Goal: Information Seeking & Learning: Learn about a topic

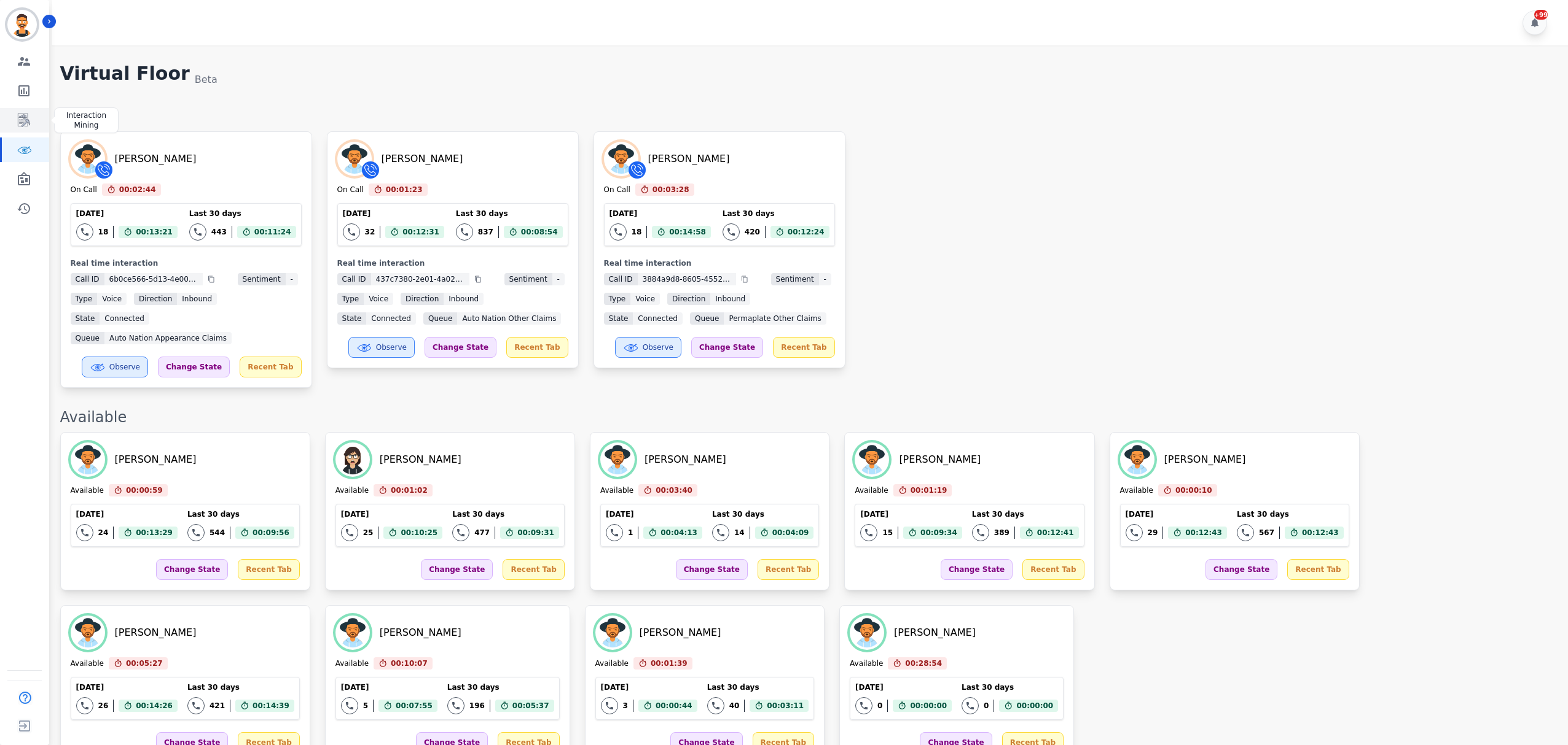
click at [31, 116] on link "Sidebar" at bounding box center [25, 120] width 47 height 25
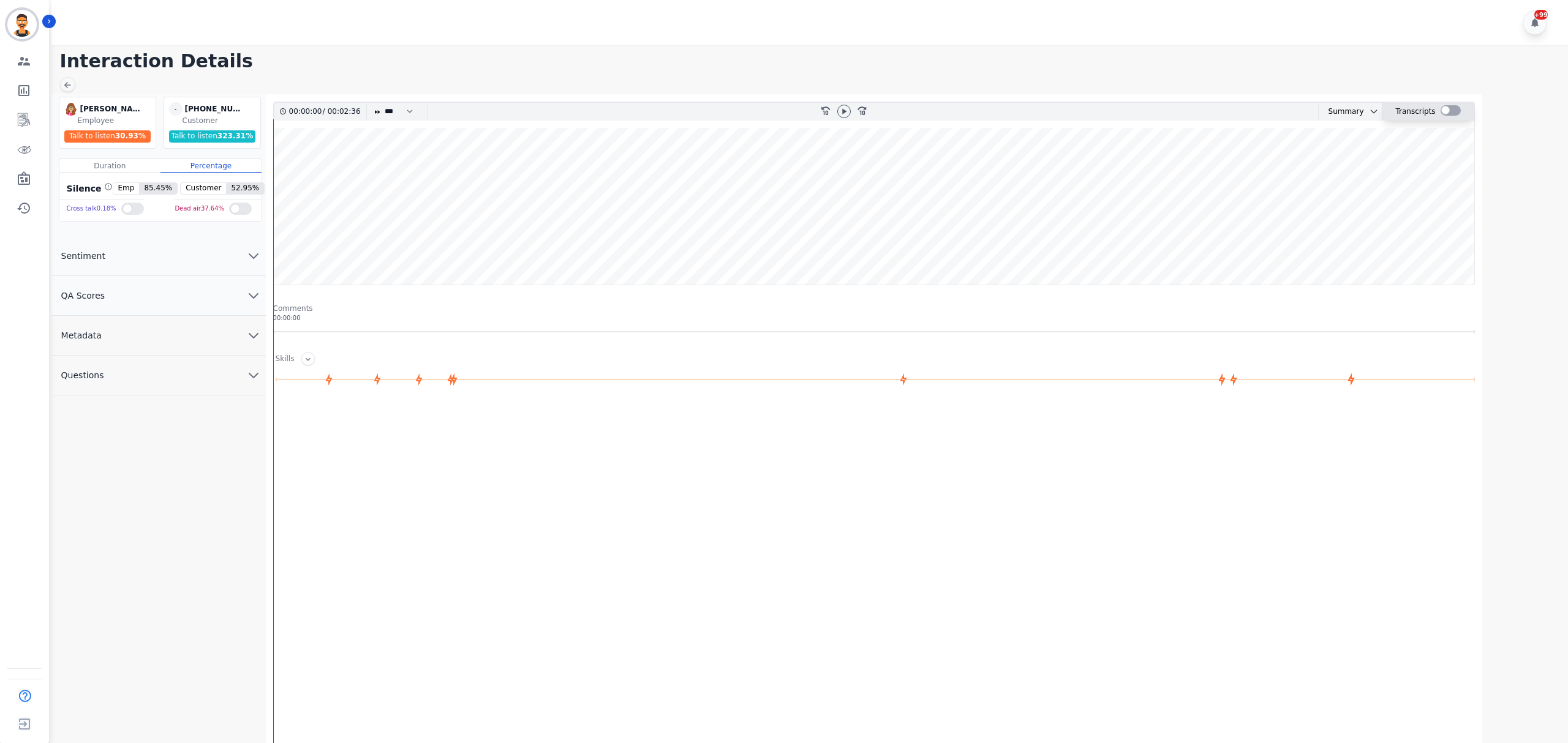
click at [1447, 107] on div at bounding box center [1450, 111] width 20 height 11
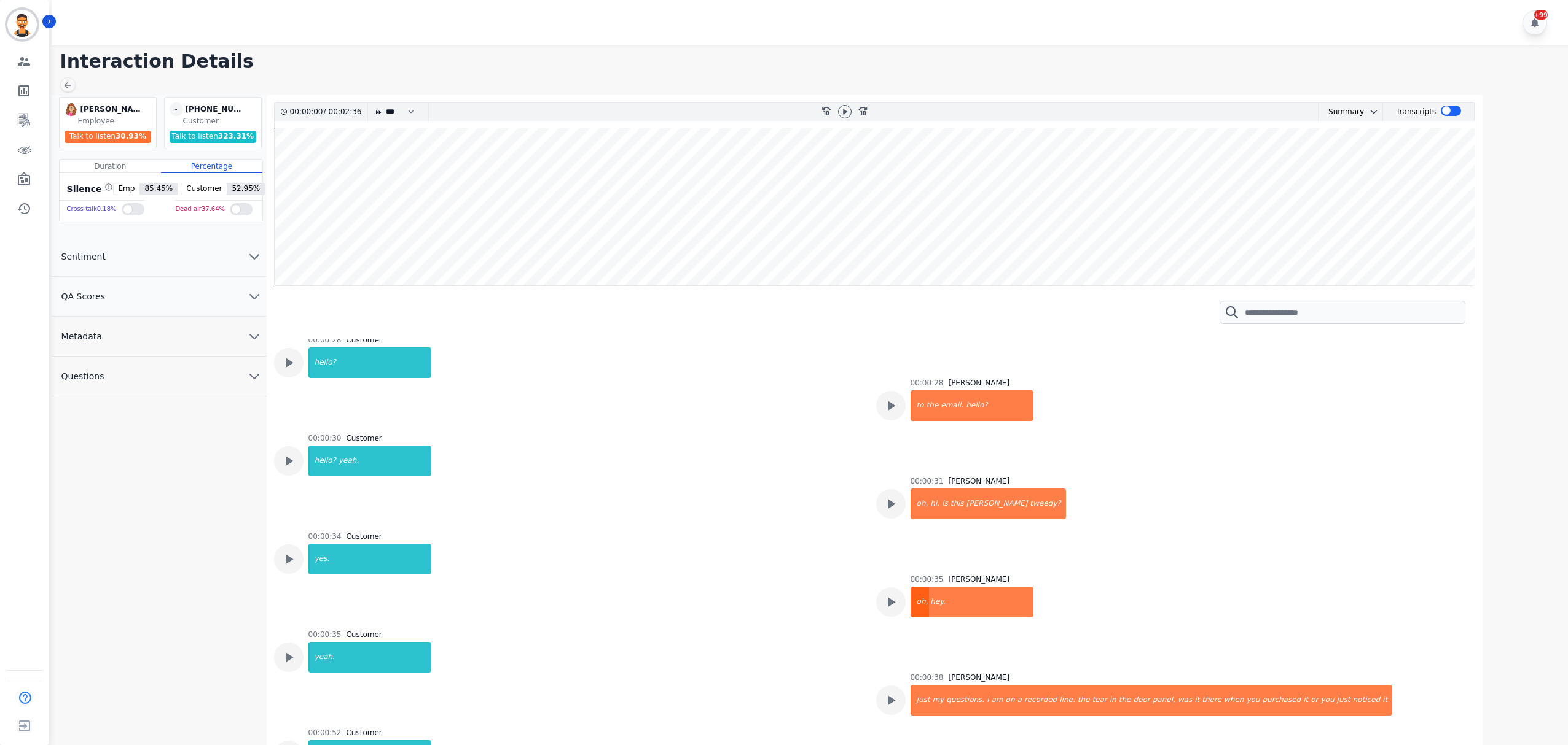
scroll to position [327, 0]
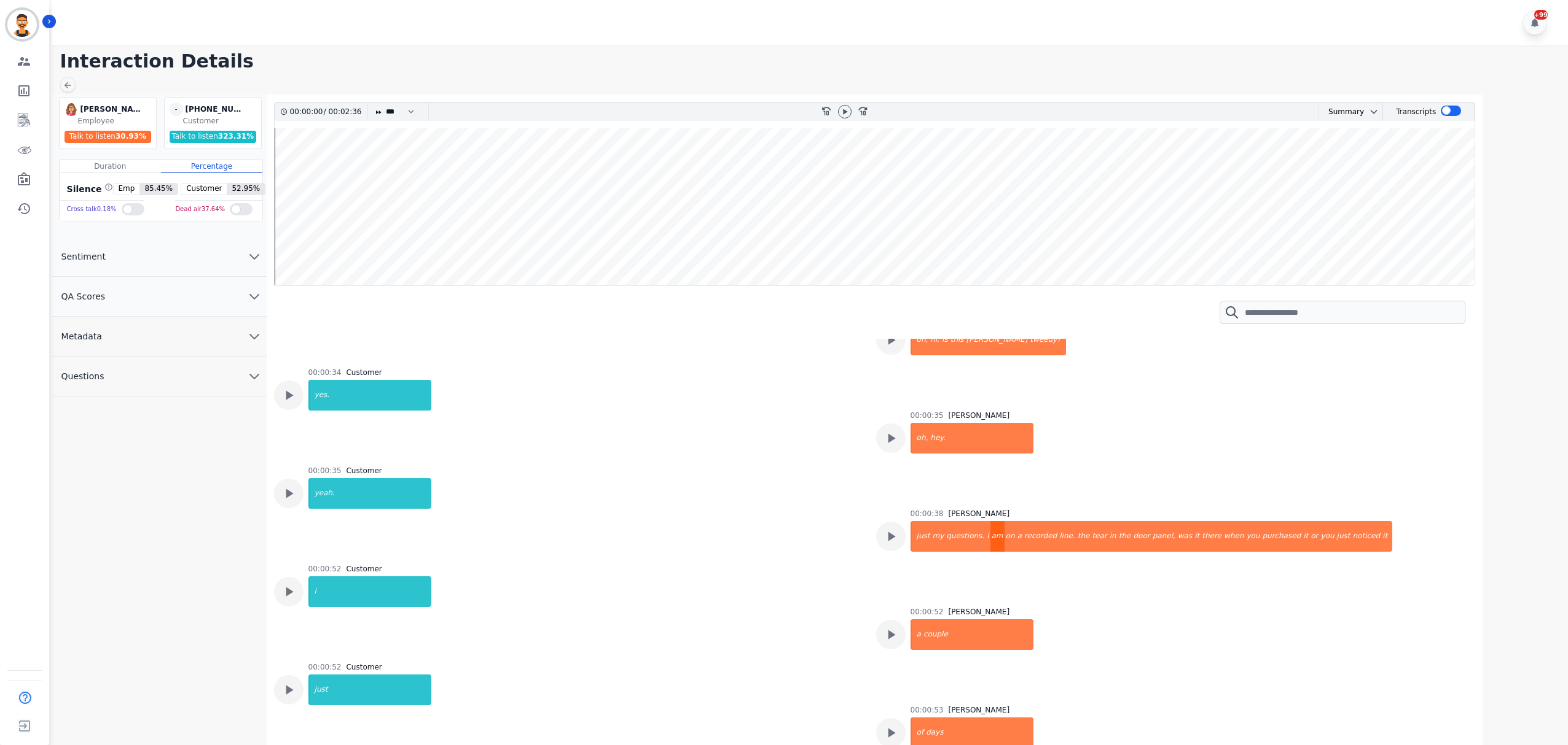
drag, startPoint x: 977, startPoint y: 505, endPoint x: 978, endPoint y: 498, distance: 7.1
click at [991, 522] on div "am" at bounding box center [998, 537] width 14 height 31
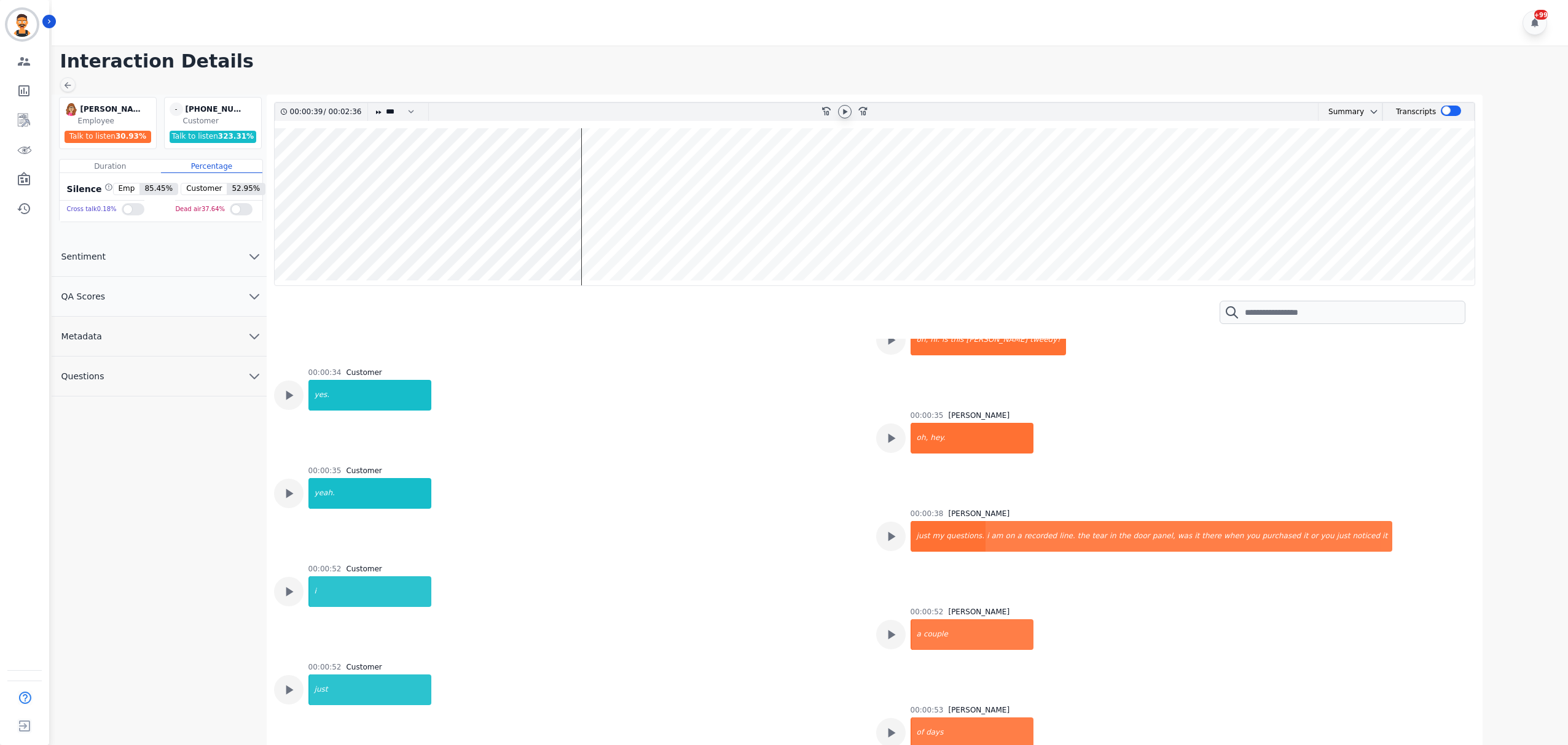
click at [841, 113] on icon at bounding box center [844, 112] width 10 height 10
click at [1200, 522] on div "there" at bounding box center [1211, 537] width 22 height 31
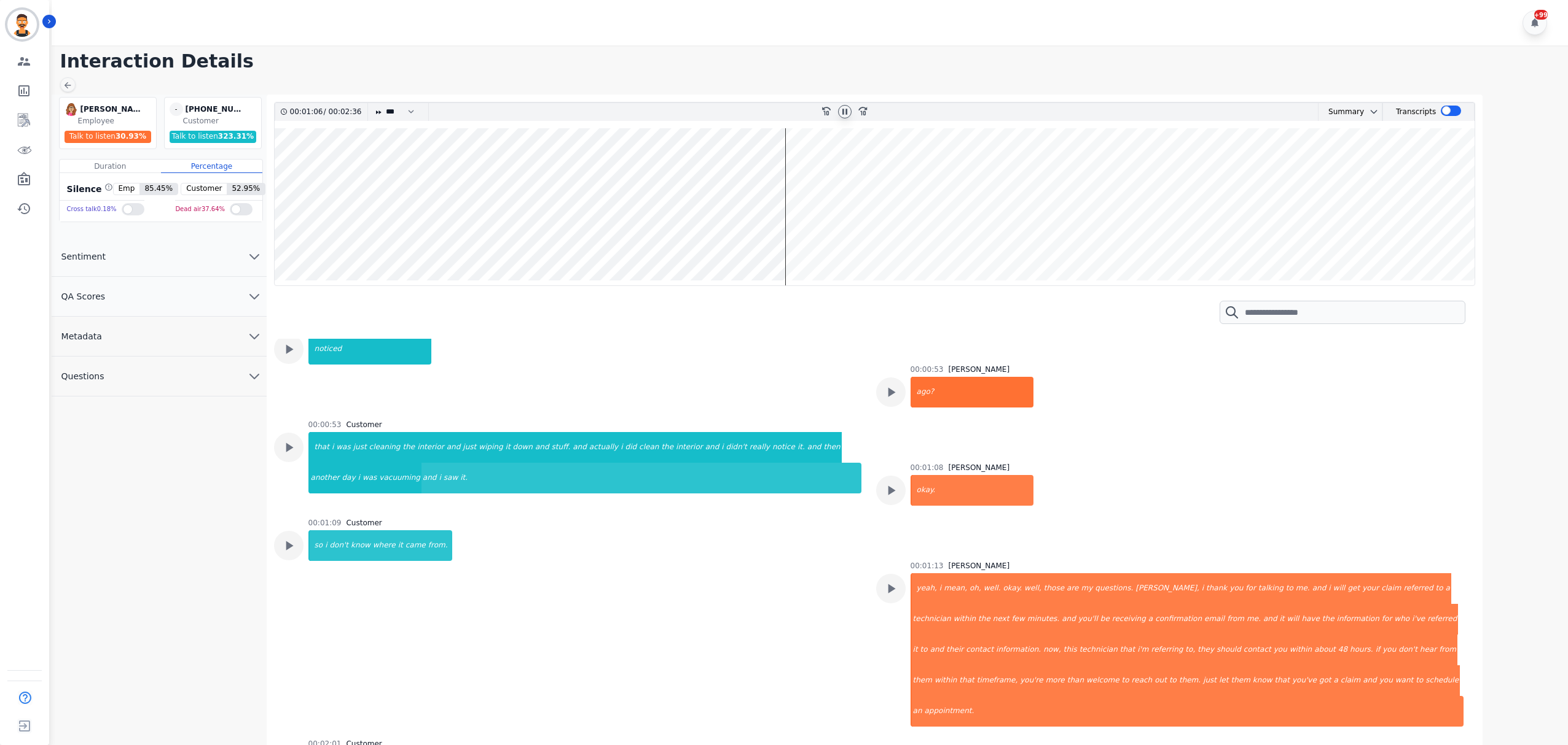
scroll to position [900, 0]
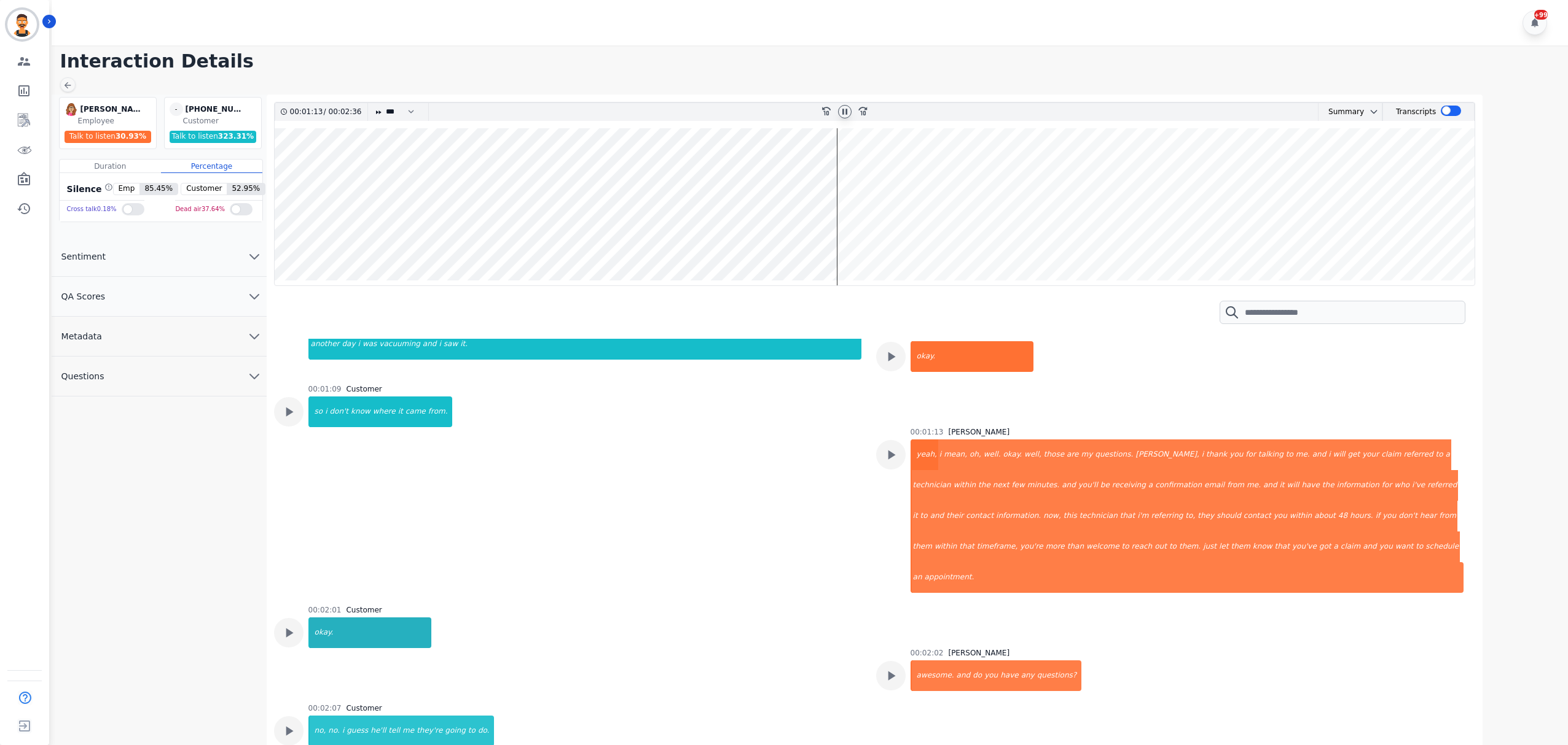
click at [317, 618] on div "okay." at bounding box center [371, 633] width 122 height 31
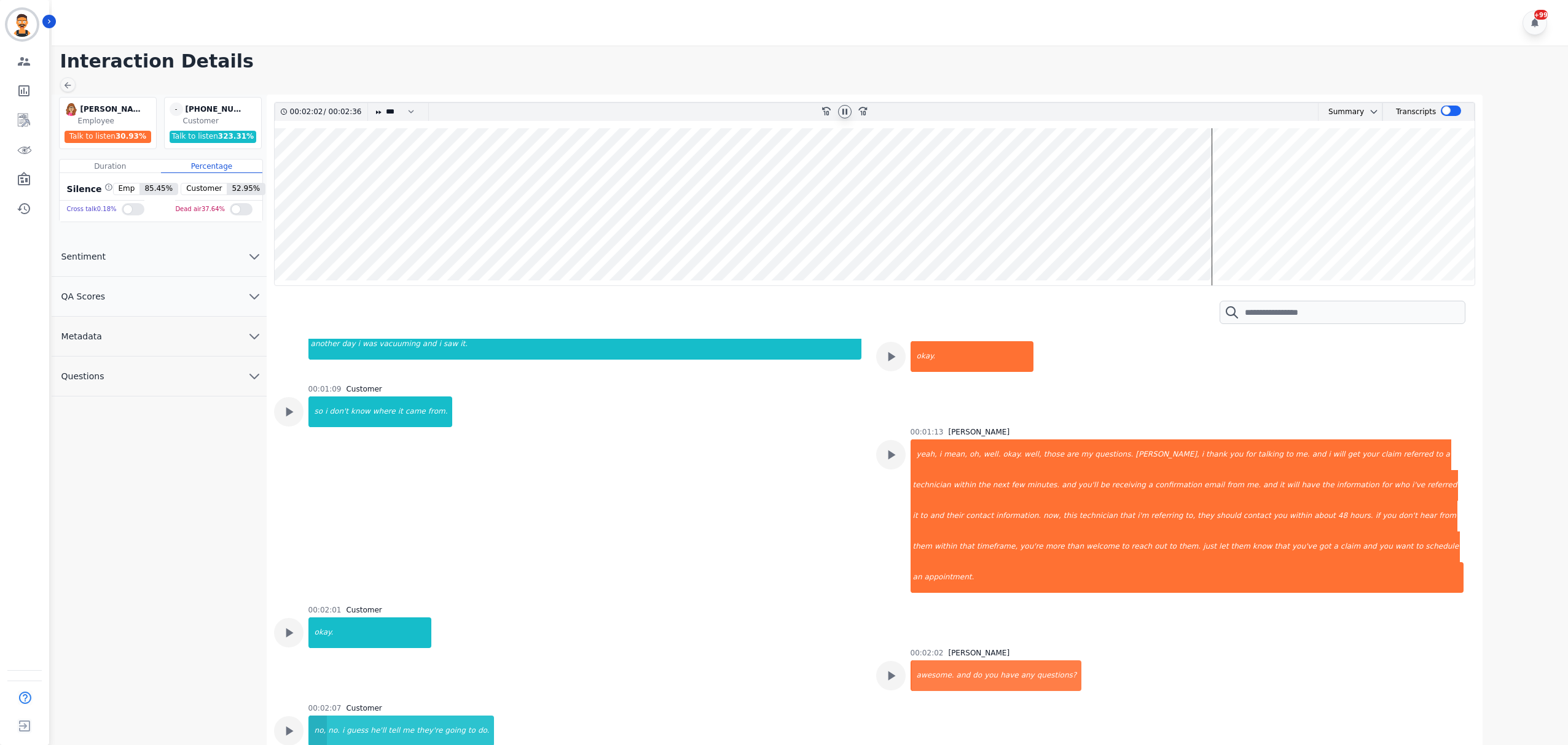
click at [318, 716] on div "no," at bounding box center [318, 731] width 18 height 31
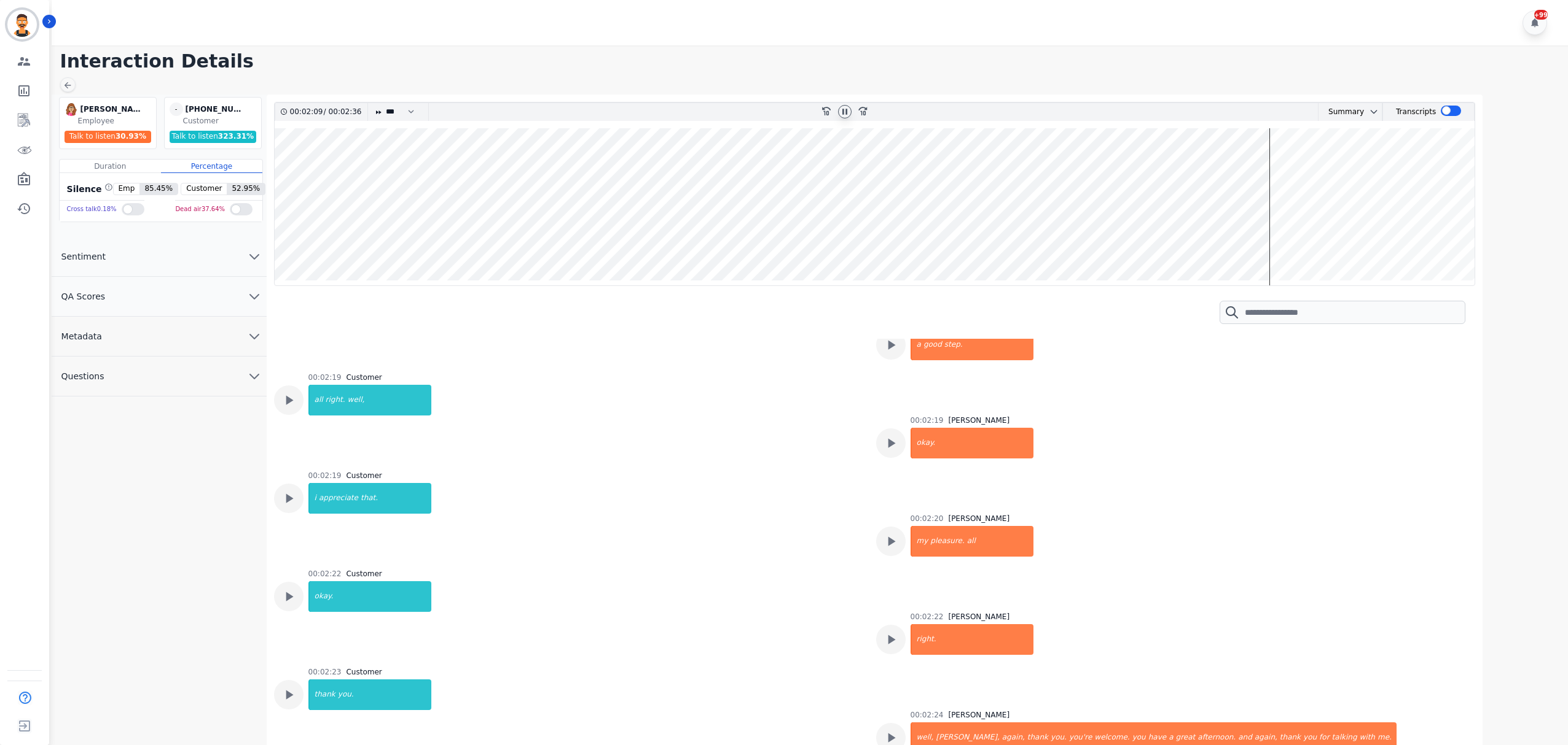
scroll to position [1474, 0]
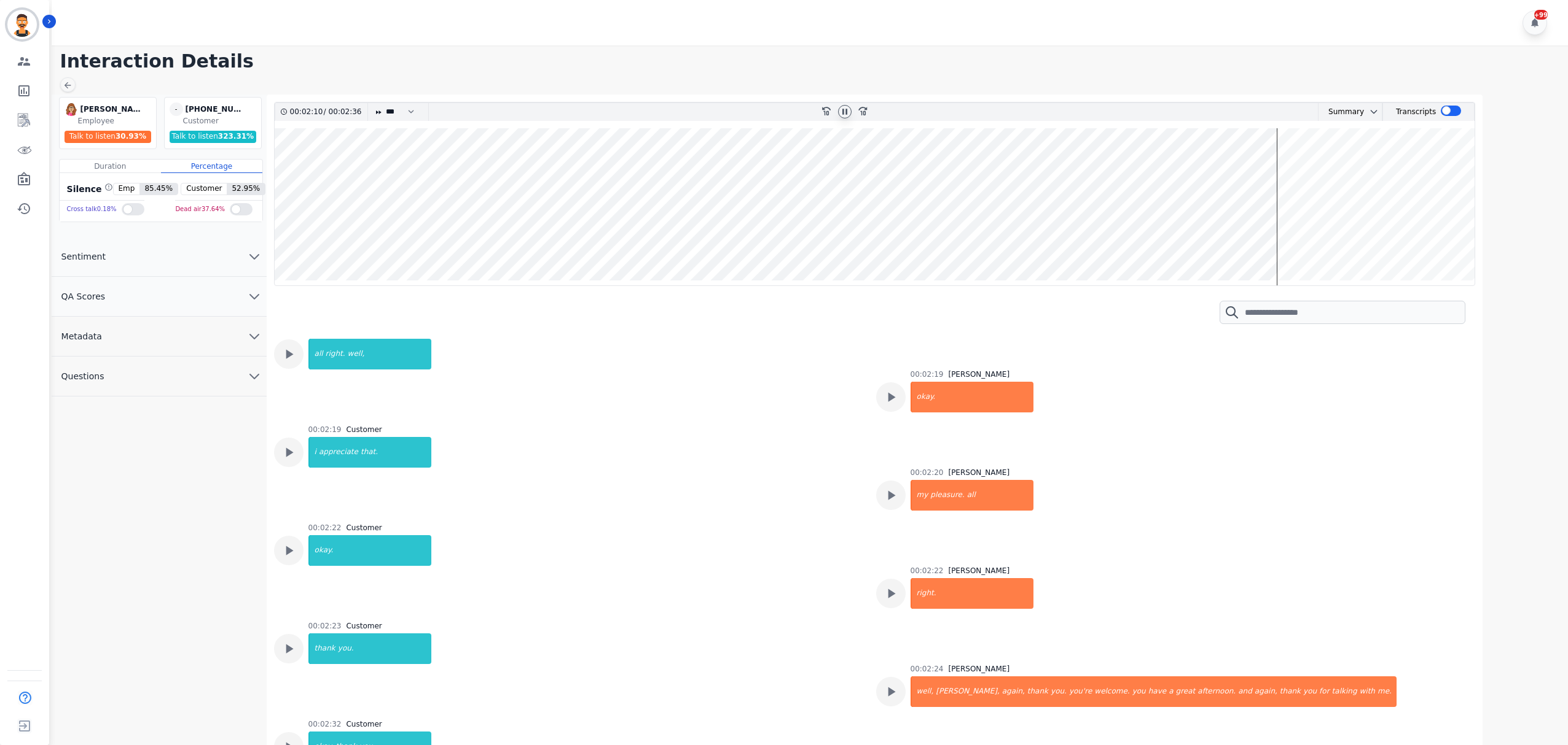
click at [843, 113] on icon at bounding box center [845, 111] width 5 height 5
